Goal: Information Seeking & Learning: Learn about a topic

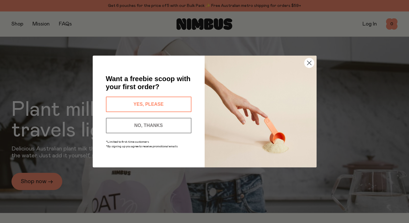
scroll to position [23, 0]
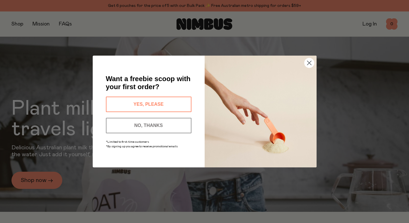
click at [307, 63] on circle "Close dialog" at bounding box center [308, 62] width 9 height 9
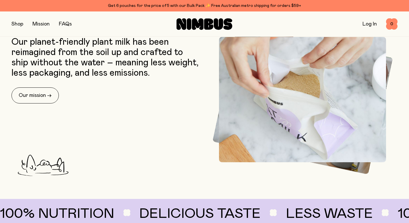
scroll to position [246, 0]
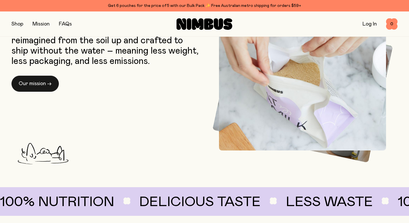
click at [53, 86] on link "Our mission →" at bounding box center [34, 84] width 47 height 16
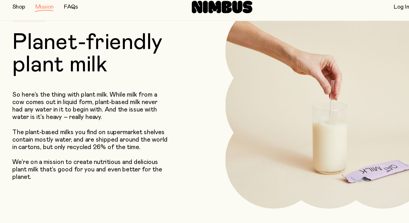
scroll to position [45, 0]
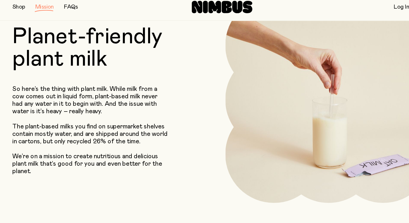
click at [76, 150] on p "The plant-based milks you find on supermarket shelves contain mostly water, and…" at bounding box center [83, 141] width 144 height 21
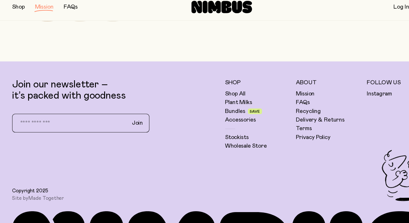
scroll to position [1086, 0]
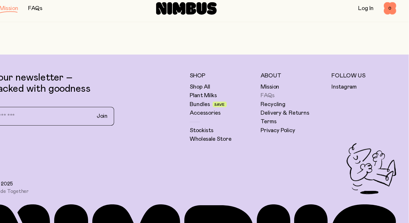
click at [279, 103] on link "FAQs" at bounding box center [279, 104] width 13 height 7
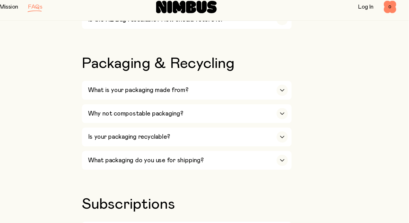
scroll to position [544, 0]
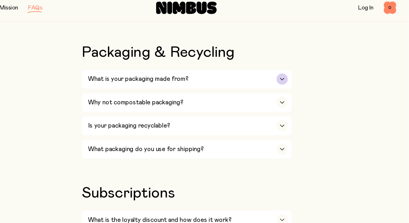
click at [279, 89] on div "What is your packaging made from?" at bounding box center [206, 89] width 184 height 17
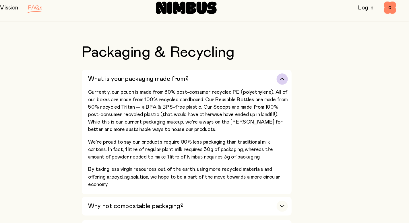
drag, startPoint x: 185, startPoint y: 103, endPoint x: 265, endPoint y: 103, distance: 80.3
click at [265, 103] on p "Currently, our pouch is made from 30% post-consumer recycled PE (polyethylene).…" at bounding box center [206, 118] width 184 height 41
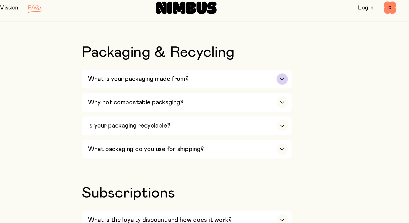
click at [265, 93] on div "What is your packaging made from?" at bounding box center [206, 89] width 184 height 17
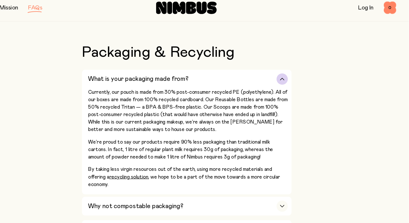
drag, startPoint x: 166, startPoint y: 117, endPoint x: 179, endPoint y: 127, distance: 16.6
click at [179, 127] on p "Currently, our pouch is made from 30% post-consumer recycled PE (polyethylene).…" at bounding box center [206, 118] width 184 height 41
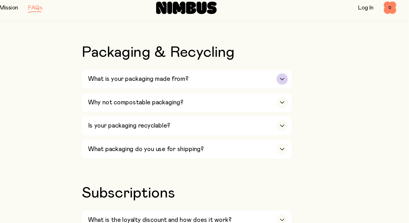
click at [203, 91] on h3 "What is your packaging made from?" at bounding box center [160, 89] width 92 height 7
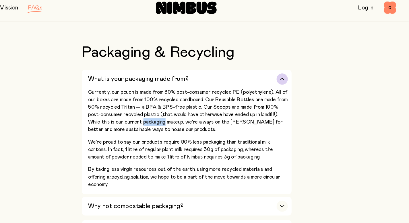
drag, startPoint x: 115, startPoint y: 103, endPoint x: 132, endPoint y: 110, distance: 18.2
click at [132, 110] on p "Currently, our pouch is made from 30% post-consumer recycled PE (polyethylene).…" at bounding box center [206, 118] width 184 height 41
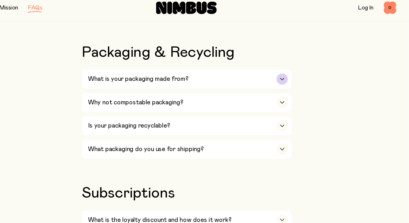
click at [129, 97] on div "What is your packaging made from?" at bounding box center [206, 89] width 184 height 17
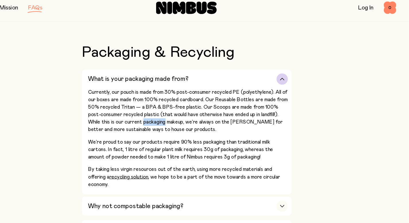
drag, startPoint x: 122, startPoint y: 109, endPoint x: 135, endPoint y: 113, distance: 13.8
click at [135, 113] on p "Currently, our pouch is made from 30% post-consumer recycled PE (polyethylene).…" at bounding box center [206, 118] width 184 height 41
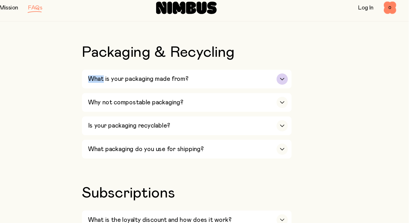
click at [202, 91] on h3 "What is your packaging made from?" at bounding box center [160, 89] width 92 height 7
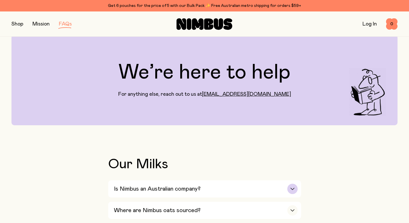
scroll to position [0, 0]
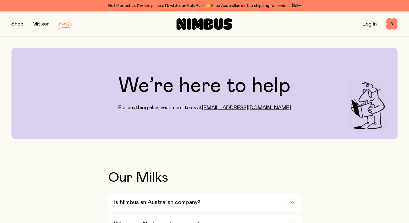
click at [46, 22] on link "Mission" at bounding box center [40, 24] width 17 height 5
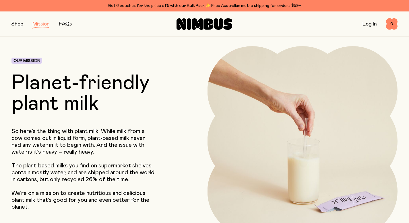
scroll to position [13, 0]
click at [57, 87] on h1 "Planet-friendly plant milk" at bounding box center [89, 93] width 157 height 41
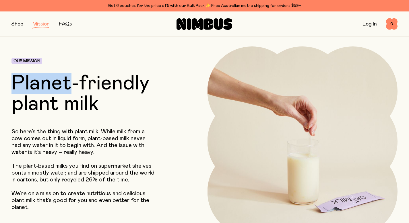
click at [57, 87] on h1 "Planet-friendly plant milk" at bounding box center [89, 93] width 157 height 41
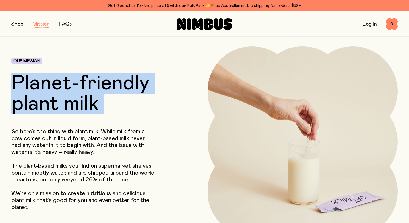
click at [57, 87] on h1 "Planet-friendly plant milk" at bounding box center [89, 93] width 157 height 41
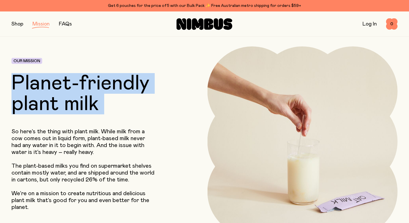
copy h1 "Planet-friendly plant milk"
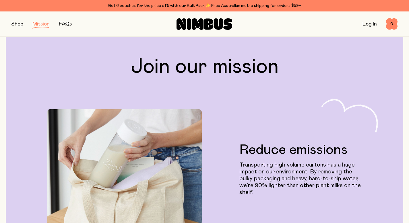
scroll to position [296, 0]
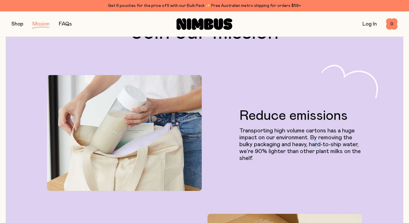
drag, startPoint x: 316, startPoint y: 141, endPoint x: 319, endPoint y: 145, distance: 5.3
click at [319, 145] on p "Transporting high volume cartons has a huge impact on our environment. By remov…" at bounding box center [300, 144] width 122 height 34
click at [312, 140] on p "Transporting high volume cartons has a huge impact on our environment. By remov…" at bounding box center [300, 144] width 122 height 34
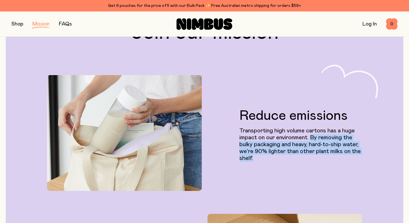
drag, startPoint x: 312, startPoint y: 137, endPoint x: 325, endPoint y: 168, distance: 33.1
click at [325, 168] on div "Reduce emissions Transporting high volume cartons has a huge impact on our envi…" at bounding box center [300, 135] width 122 height 111
copy p "By removing the bulky packaging and heavy, hard-to-ship water, we’re 90% lighte…"
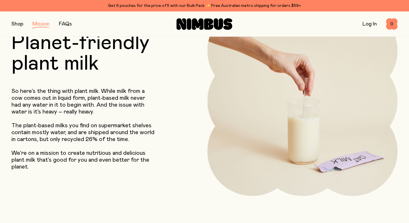
scroll to position [362, 0]
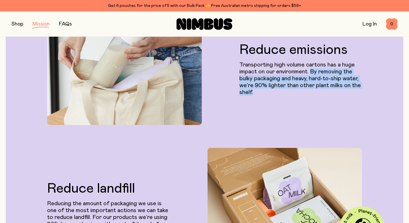
copy p "By removing the bulky packaging and heavy, hard-to-ship water, we’re 90% lighte…"
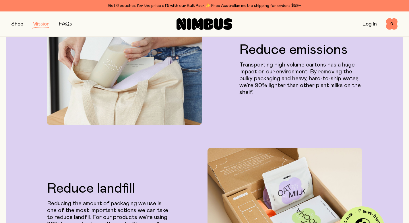
click at [201, 149] on div "Reduce landfill Reducing the amount of packaging we use is one of the most impo…" at bounding box center [204, 206] width 379 height 116
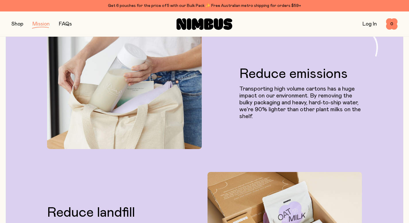
scroll to position [143, 0]
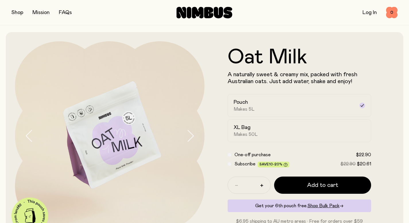
click at [239, 89] on form "Oat Milk A naturally sweet & creamy mix, packed with fresh Australian oats. Jus…" at bounding box center [300, 136] width 190 height 178
click at [234, 59] on h1 "Oat Milk" at bounding box center [299, 57] width 144 height 21
click at [240, 82] on p "A naturally sweet & creamy mix, packed with fresh Australian oats. Just add wat…" at bounding box center [299, 78] width 144 height 14
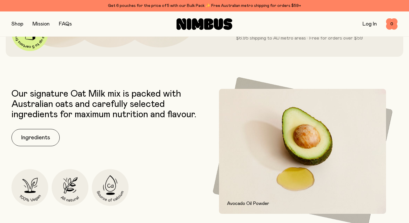
scroll to position [234, 0]
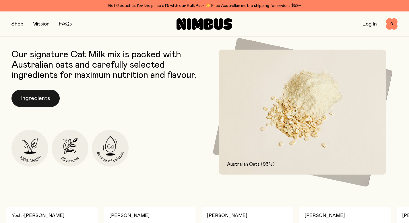
click at [48, 101] on button "Ingredients" at bounding box center [35, 98] width 48 height 17
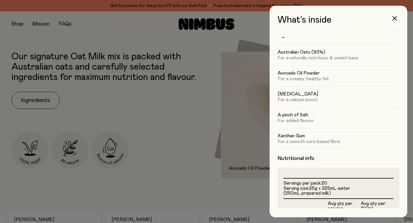
scroll to position [0, 0]
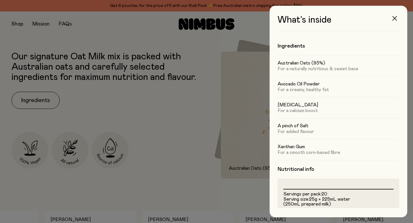
click at [390, 21] on button "button" at bounding box center [395, 18] width 14 height 14
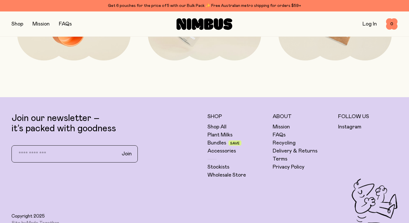
scroll to position [1358, 0]
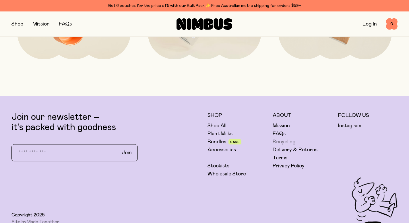
click at [279, 139] on link "Recycling" at bounding box center [284, 142] width 23 height 7
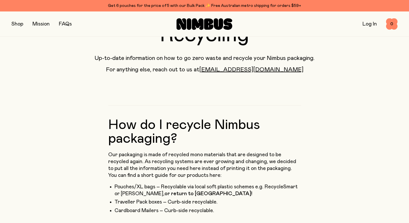
scroll to position [41, 0]
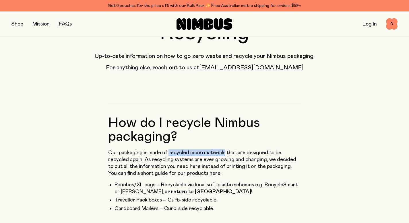
drag, startPoint x: 168, startPoint y: 153, endPoint x: 223, endPoint y: 153, distance: 54.8
click at [223, 153] on p "Our packaging is made of recycled mono materials that are designed to be recycl…" at bounding box center [204, 163] width 193 height 28
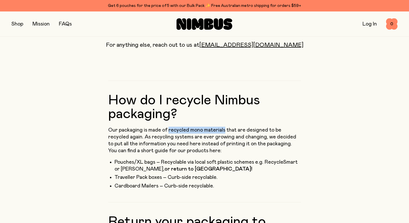
scroll to position [64, 0]
copy p "recycled mono materials"
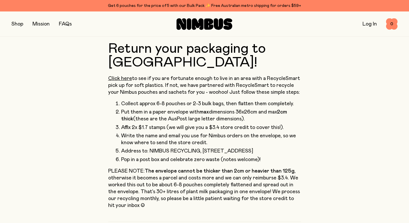
scroll to position [235, 0]
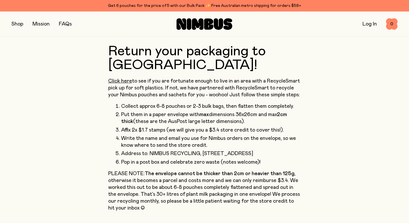
click at [112, 103] on ol "Collect approx 6-8 pouches or 2-3 bulk bags, then flatten them completely. Put …" at bounding box center [204, 134] width 193 height 63
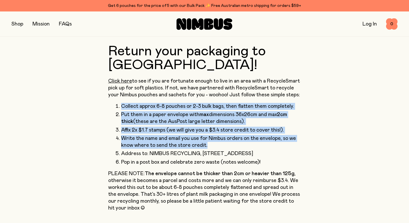
drag, startPoint x: 122, startPoint y: 92, endPoint x: 216, endPoint y: 133, distance: 102.3
click at [216, 133] on ol "Collect approx 6-8 pouches or 2-3 bulk bags, then flatten them completely. Put …" at bounding box center [207, 134] width 186 height 63
click at [216, 135] on li "Write the name and email you use for Nimbus orders on the envelope, so we know …" at bounding box center [211, 142] width 180 height 14
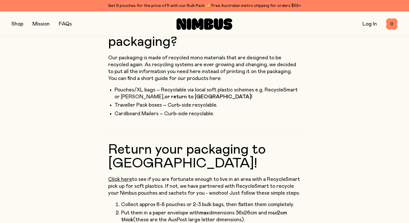
scroll to position [135, 0]
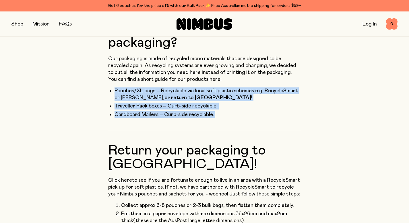
drag, startPoint x: 113, startPoint y: 89, endPoint x: 232, endPoint y: 127, distance: 124.2
copy ul "Pouches/XL bags – Recyclable via local soft plastic schemes e.g. RecycleSmart o…"
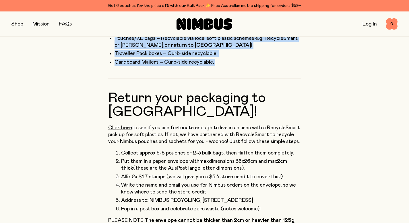
scroll to position [189, 0]
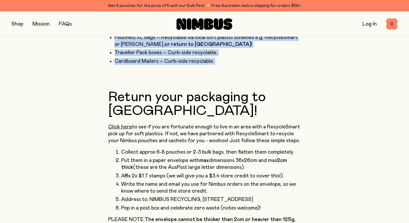
drag, startPoint x: 121, startPoint y: 142, endPoint x: 268, endPoint y: 189, distance: 153.7
click at [268, 189] on ol "Collect approx 6-8 pouches or 2-3 bulk bags, then flatten them completely. Put …" at bounding box center [207, 180] width 186 height 63
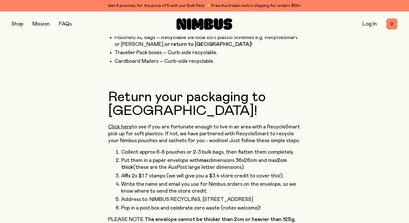
click at [175, 127] on p "Click here to see if you are fortunate enough to live in an area with a Recycle…" at bounding box center [204, 134] width 193 height 21
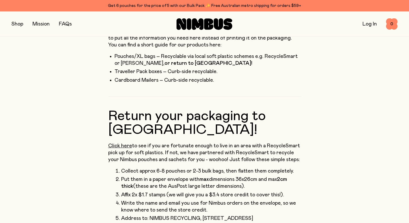
scroll to position [170, 0]
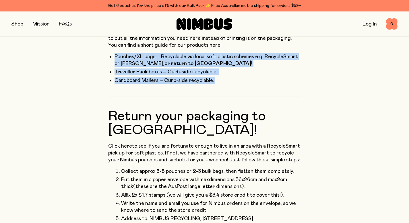
drag, startPoint x: 114, startPoint y: 56, endPoint x: 241, endPoint y: 87, distance: 130.9
click at [242, 87] on div "How do I recycle Nimbus packaging? Our packaging is made of recycled mono mater…" at bounding box center [204, 194] width 193 height 439
copy ul "Pouches/XL bags – Recyclable via local soft plastic schemes e.g. RecycleSmart o…"
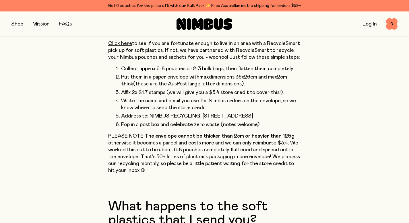
click at [216, 133] on p "PLEASE NOTE: The envelope cannot be thicker than 2cm or heavier than 125g , oth…" at bounding box center [204, 153] width 193 height 41
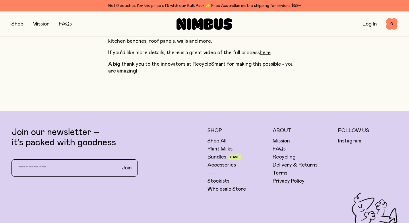
scroll to position [519, 0]
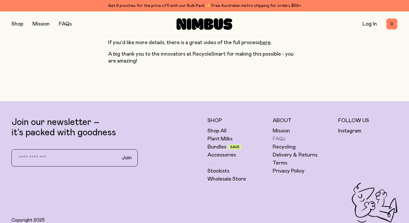
click at [281, 136] on link "FAQs" at bounding box center [279, 139] width 13 height 7
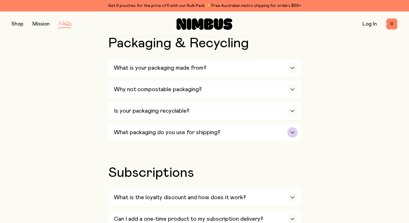
scroll to position [567, 0]
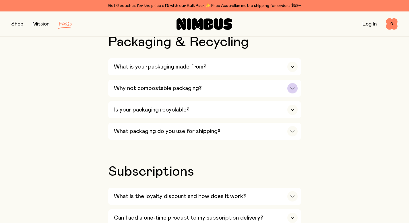
click at [285, 95] on div "Why not compostable packaging?" at bounding box center [206, 88] width 184 height 17
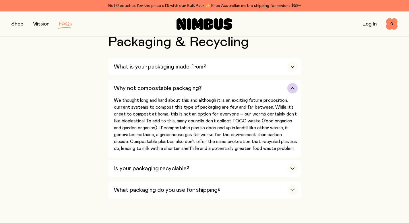
click at [285, 94] on div "Why not compostable packaging?" at bounding box center [206, 88] width 184 height 17
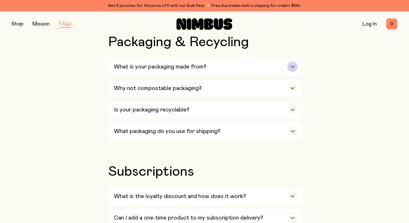
click at [285, 68] on div "What is your packaging made from?" at bounding box center [206, 66] width 184 height 17
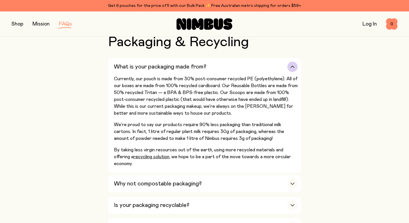
click at [284, 75] on div "What is your packaging made from?" at bounding box center [206, 66] width 184 height 17
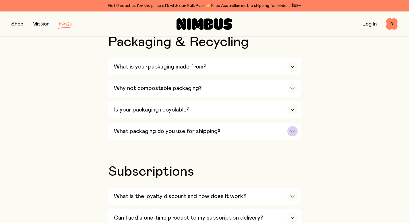
click at [263, 137] on div "What packaging do you use for shipping?" at bounding box center [206, 131] width 184 height 17
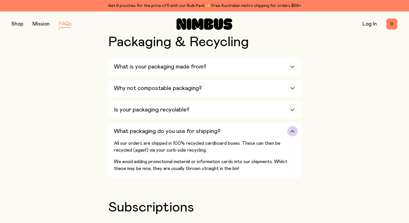
drag, startPoint x: 189, startPoint y: 153, endPoint x: 169, endPoint y: 153, distance: 20.1
click at [169, 153] on p "All our orders are shipped in 100% recycled cardboard boxes. These can then be …" at bounding box center [206, 147] width 184 height 14
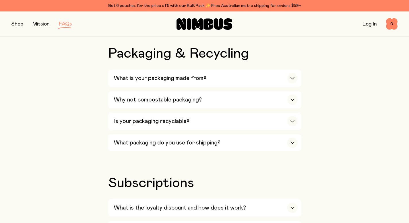
scroll to position [554, 0]
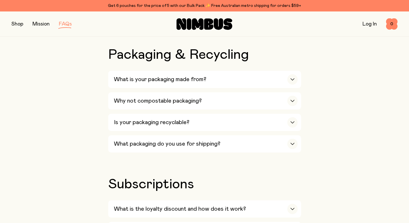
click at [169, 162] on div "Our Milks Is Nimbus an Australian company? Yes! We are Australian owned and ope…" at bounding box center [204, 102] width 386 height 970
click at [169, 147] on h3 "What packaging do you use for shipping?" at bounding box center [167, 144] width 106 height 7
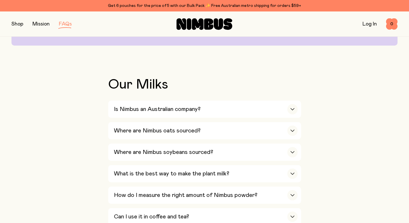
scroll to position [336, 0]
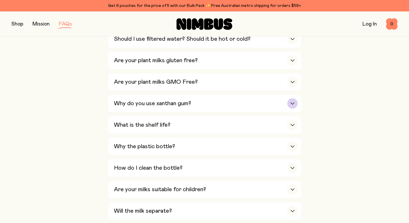
click at [183, 106] on h3 "Why do you use xanthan gum?" at bounding box center [152, 103] width 77 height 7
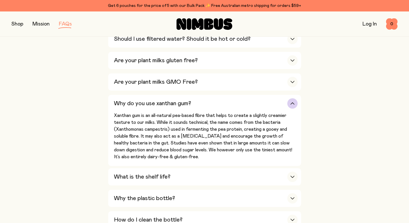
click at [184, 100] on div "Why do you use xanthan gum?" at bounding box center [206, 103] width 184 height 17
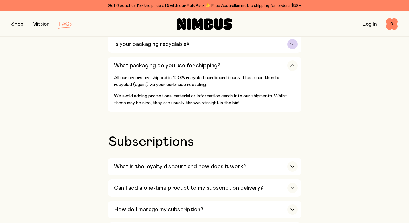
scroll to position [591, 0]
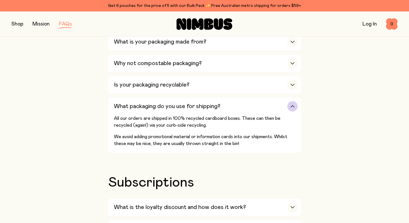
drag, startPoint x: 114, startPoint y: 117, endPoint x: 191, endPoint y: 135, distance: 78.6
click at [192, 135] on button "What packaging do you use for shipping? All our orders are shipped in 100% recy…" at bounding box center [204, 125] width 193 height 55
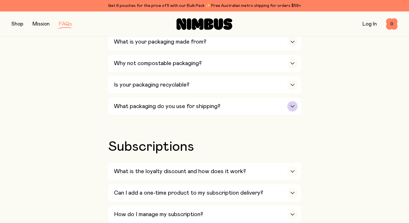
click at [123, 115] on div "What packaging do you use for shipping?" at bounding box center [206, 106] width 184 height 17
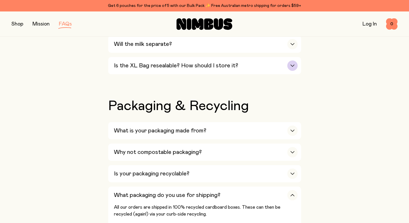
scroll to position [519, 0]
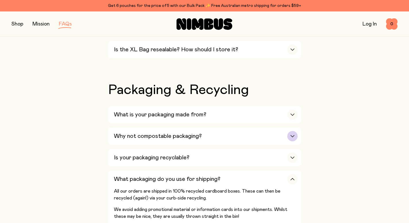
click at [186, 140] on h3 "Why not compostable packaging?" at bounding box center [158, 136] width 88 height 7
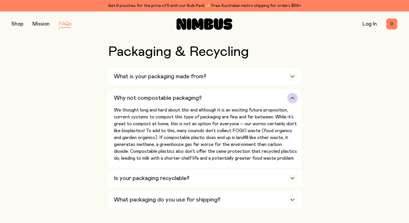
scroll to position [556, 0]
